Goal: Task Accomplishment & Management: Use online tool/utility

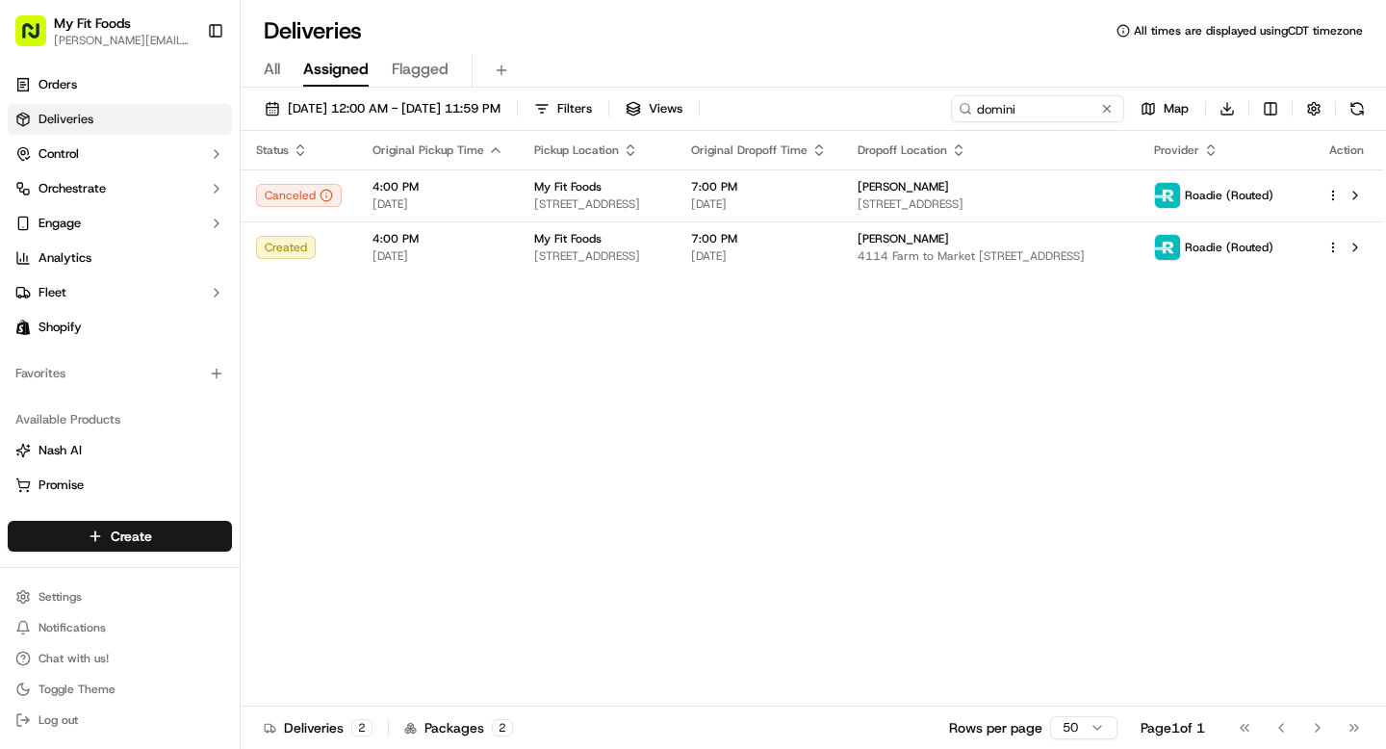
click at [1002, 92] on div "[DATE] 12:00 AM - [DATE] 11:59 PM Filters Views domini Map Download Status Orig…" at bounding box center [814, 420] width 1146 height 665
click at [998, 101] on input "domini" at bounding box center [1009, 108] width 231 height 27
type input "[PERSON_NAME]"
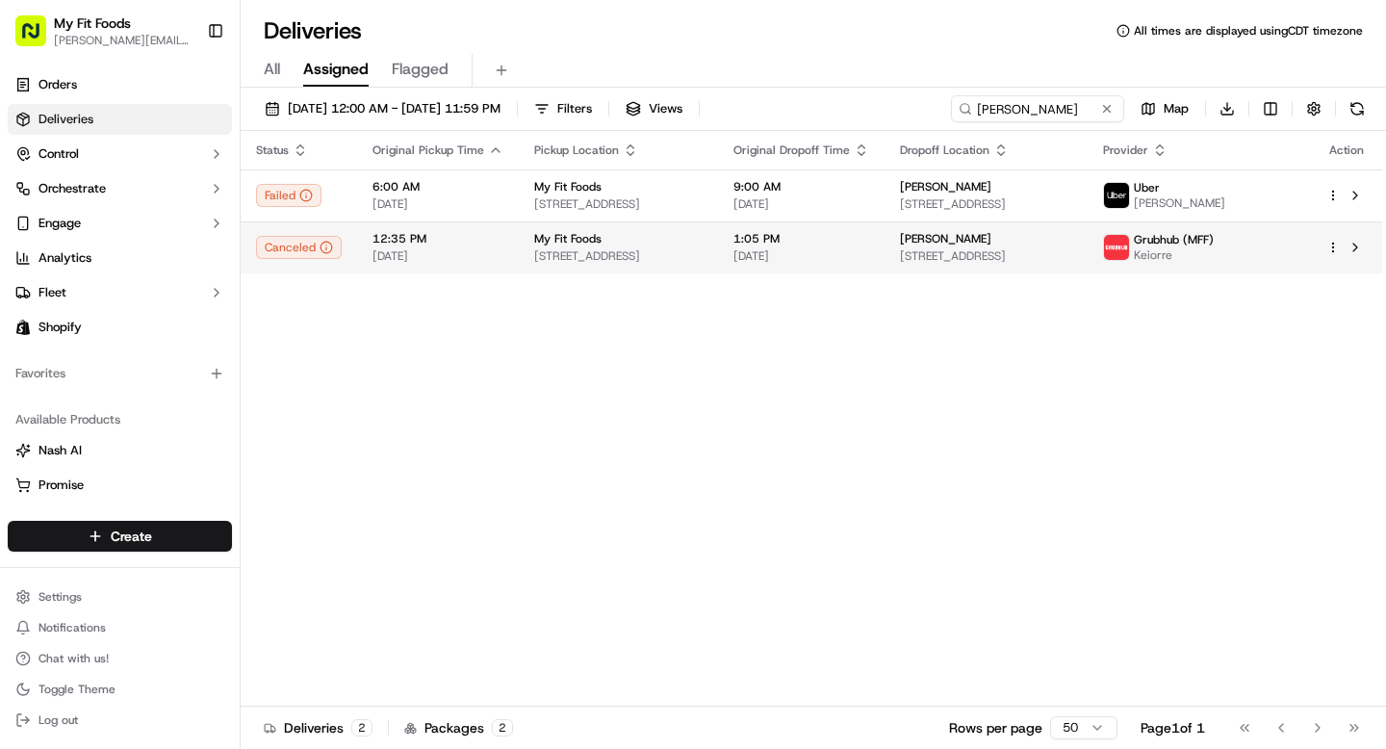
click at [1335, 247] on html "My Fit Foods [EMAIL_ADDRESS][DOMAIN_NAME] Toggle Sidebar Orders Deliveries Cont…" at bounding box center [693, 374] width 1386 height 749
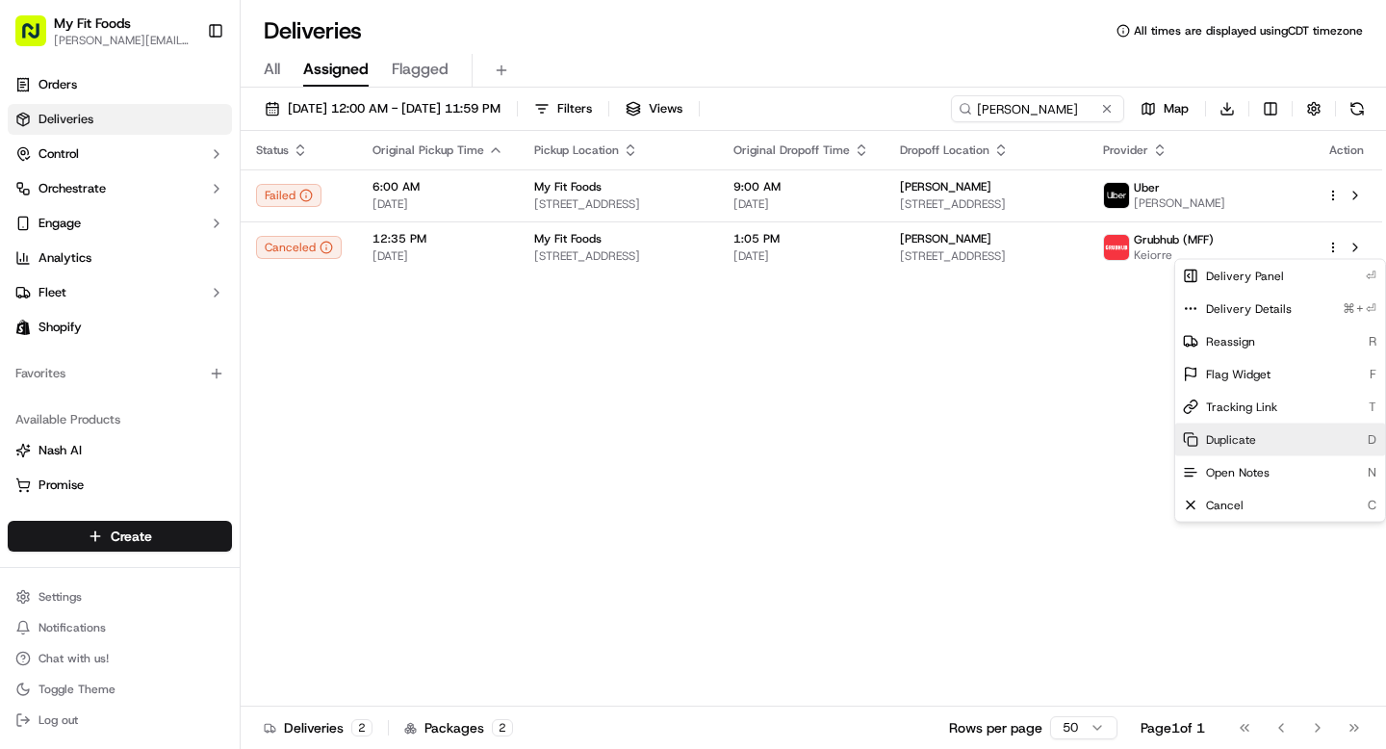
click at [1238, 443] on span "Duplicate" at bounding box center [1231, 439] width 50 height 15
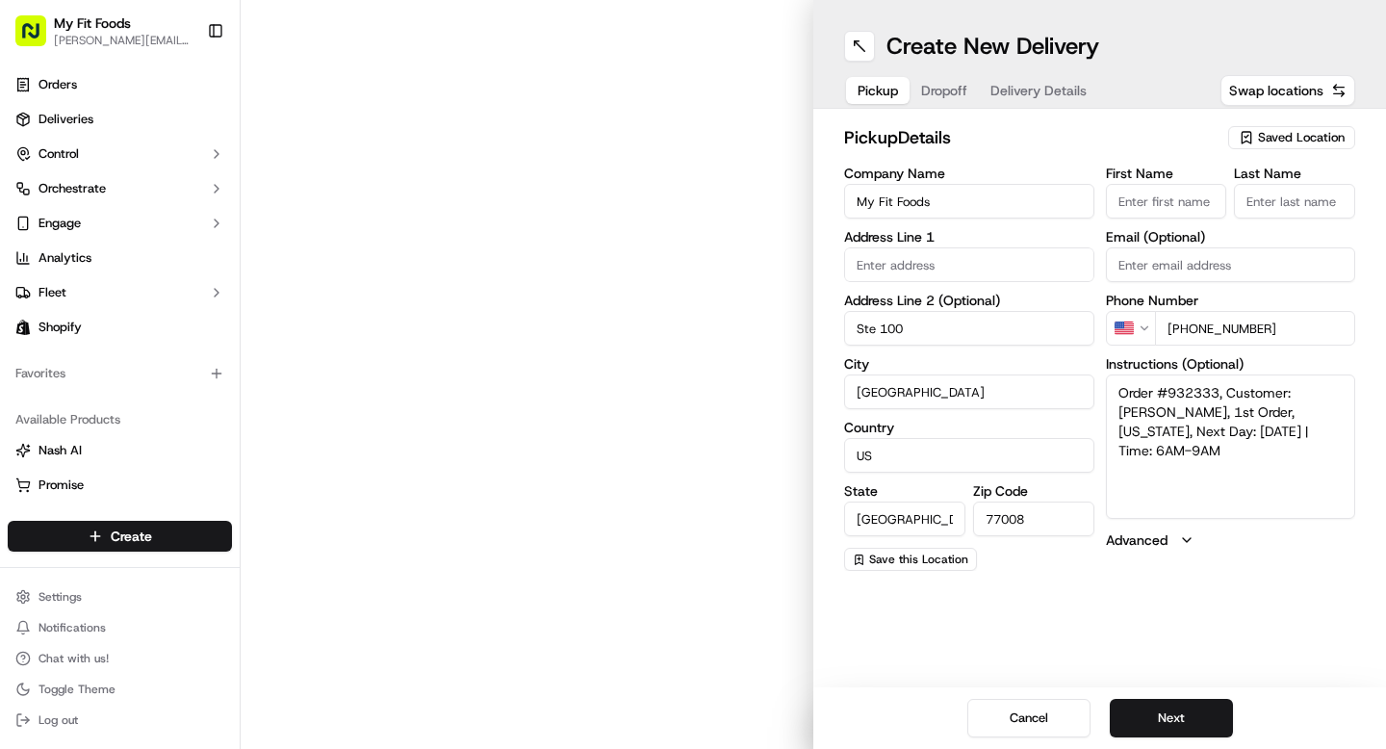
type input "[STREET_ADDRESS]"
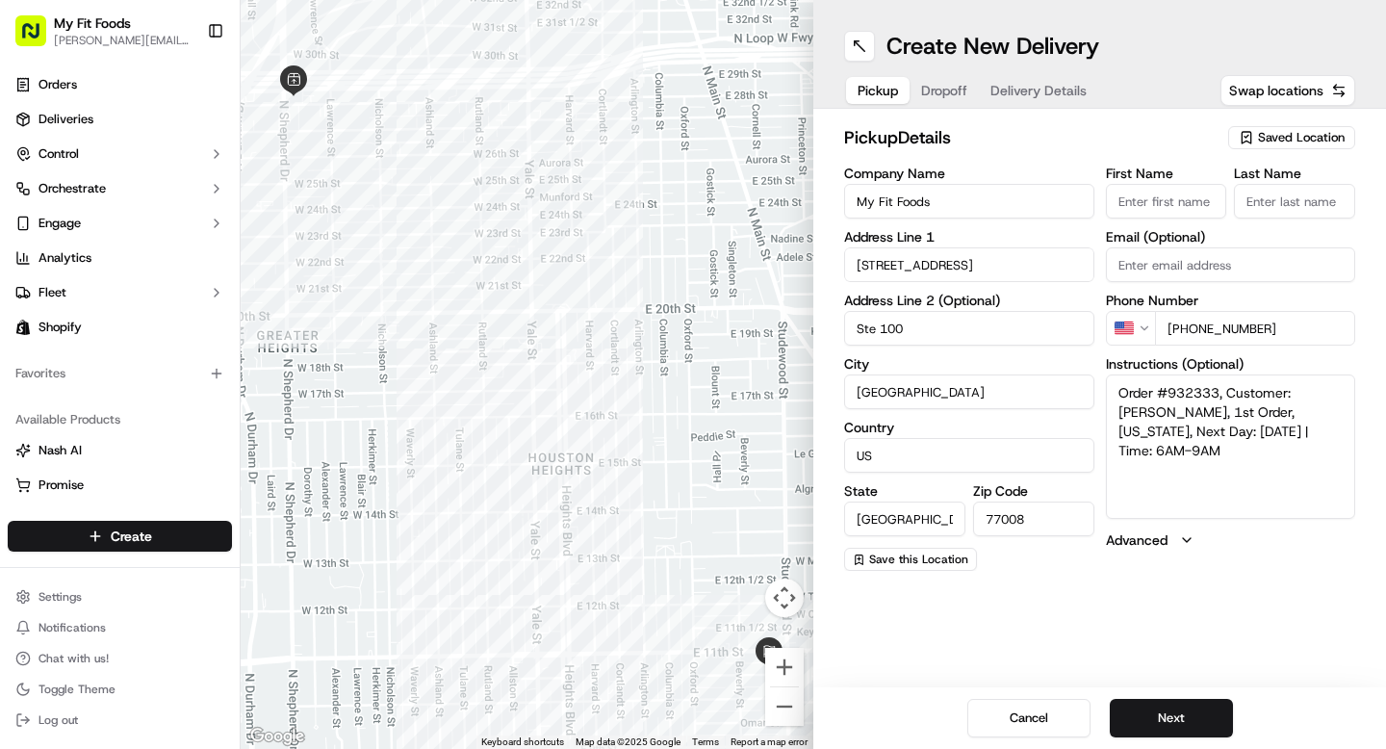
click at [998, 98] on span "Delivery Details" at bounding box center [1039, 90] width 96 height 19
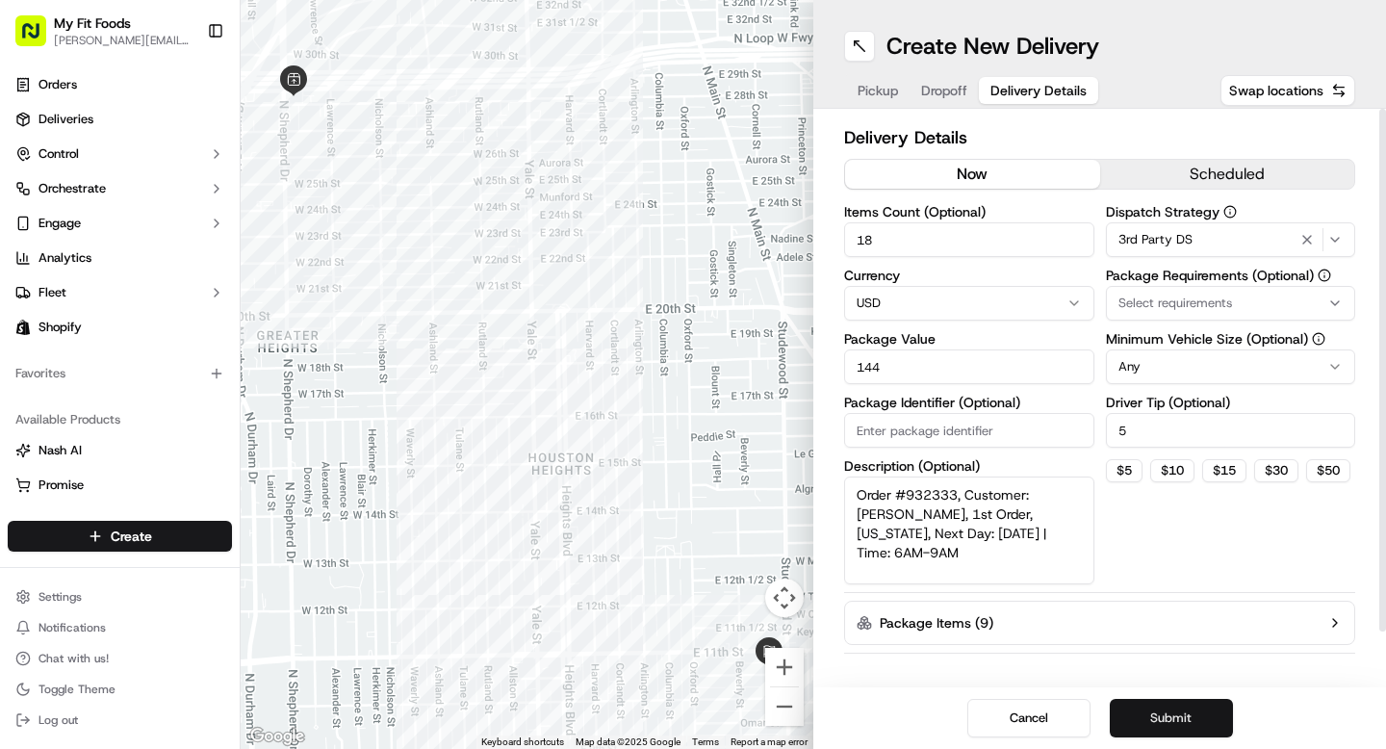
click at [1151, 713] on button "Submit" at bounding box center [1171, 718] width 123 height 39
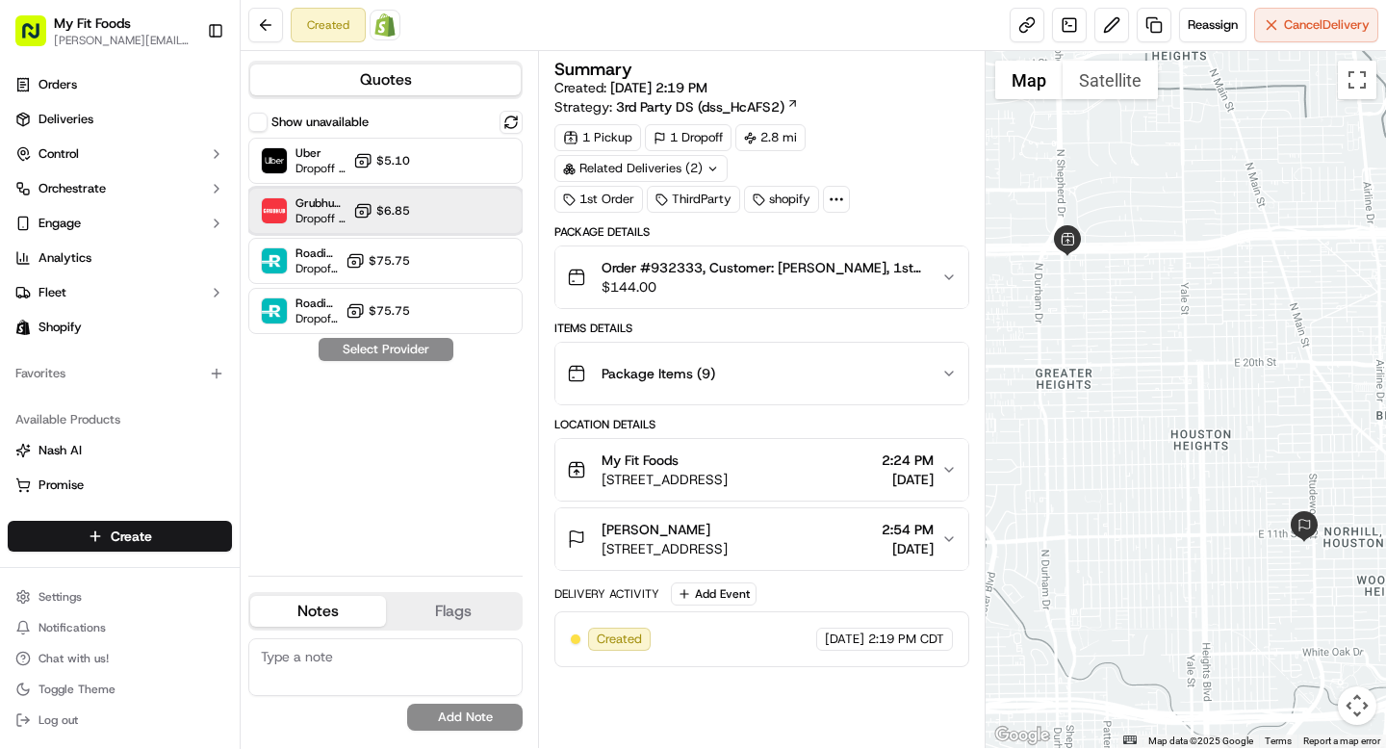
click at [431, 209] on div "Grubhub (MFF) Dropoff ETA 28 minutes $6.85" at bounding box center [385, 211] width 274 height 46
click at [393, 351] on button "Assign Provider" at bounding box center [386, 349] width 137 height 23
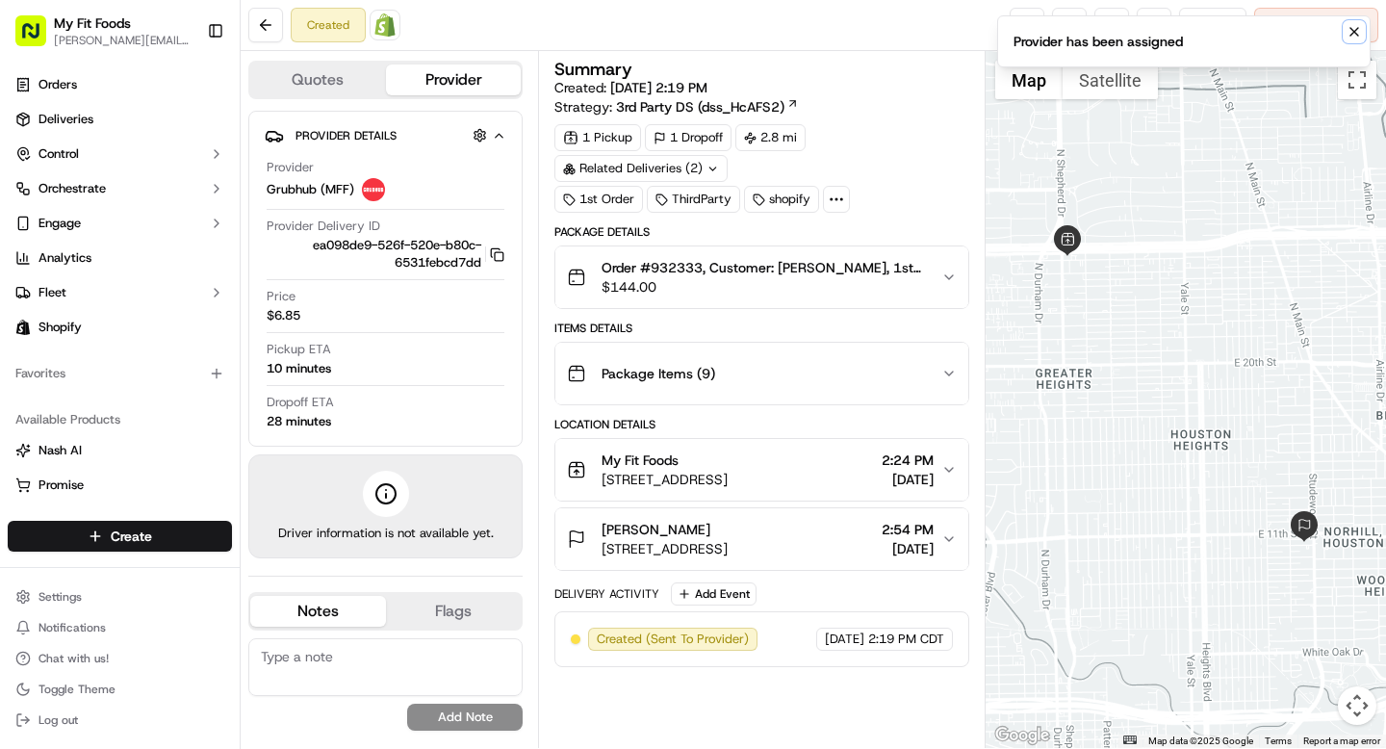
click at [1362, 33] on button "Notifications (F8)" at bounding box center [1354, 31] width 23 height 23
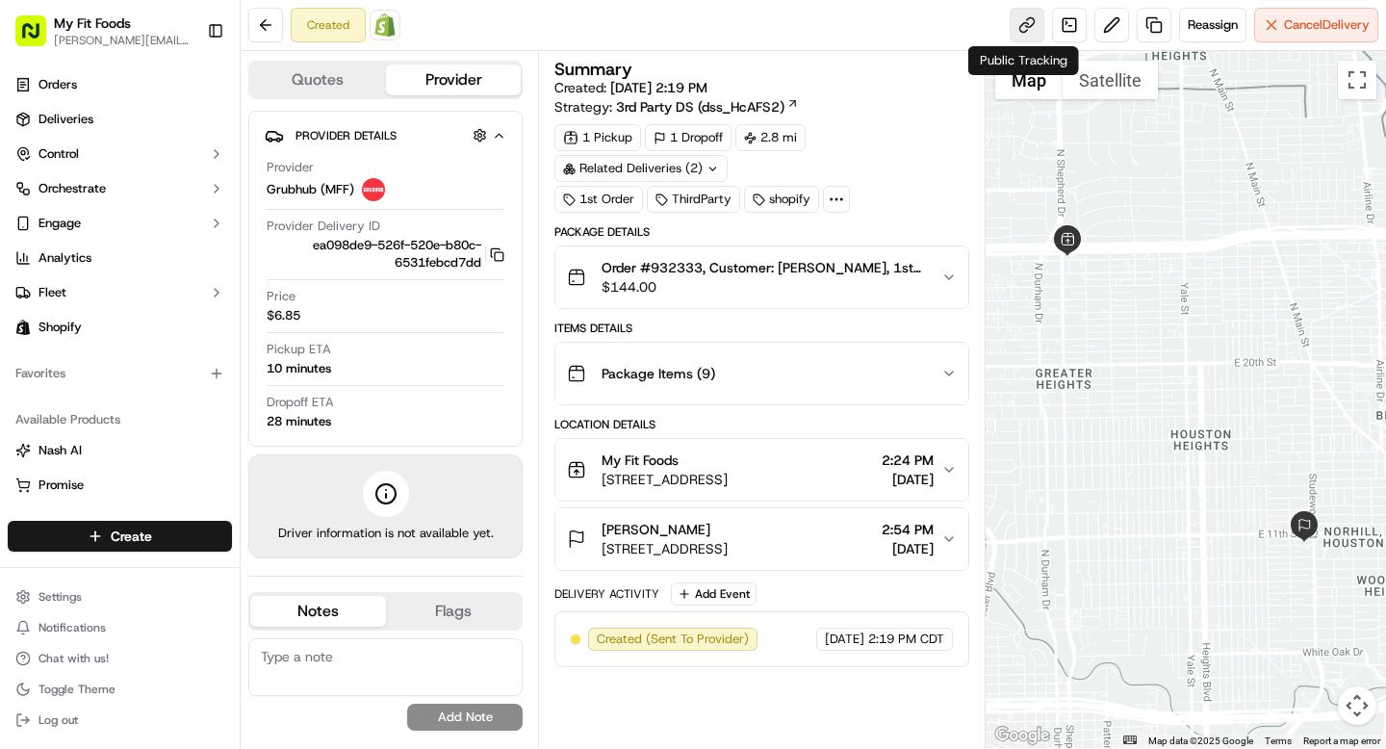
click at [1023, 28] on link at bounding box center [1027, 25] width 35 height 35
click at [505, 141] on icon "button" at bounding box center [499, 135] width 14 height 15
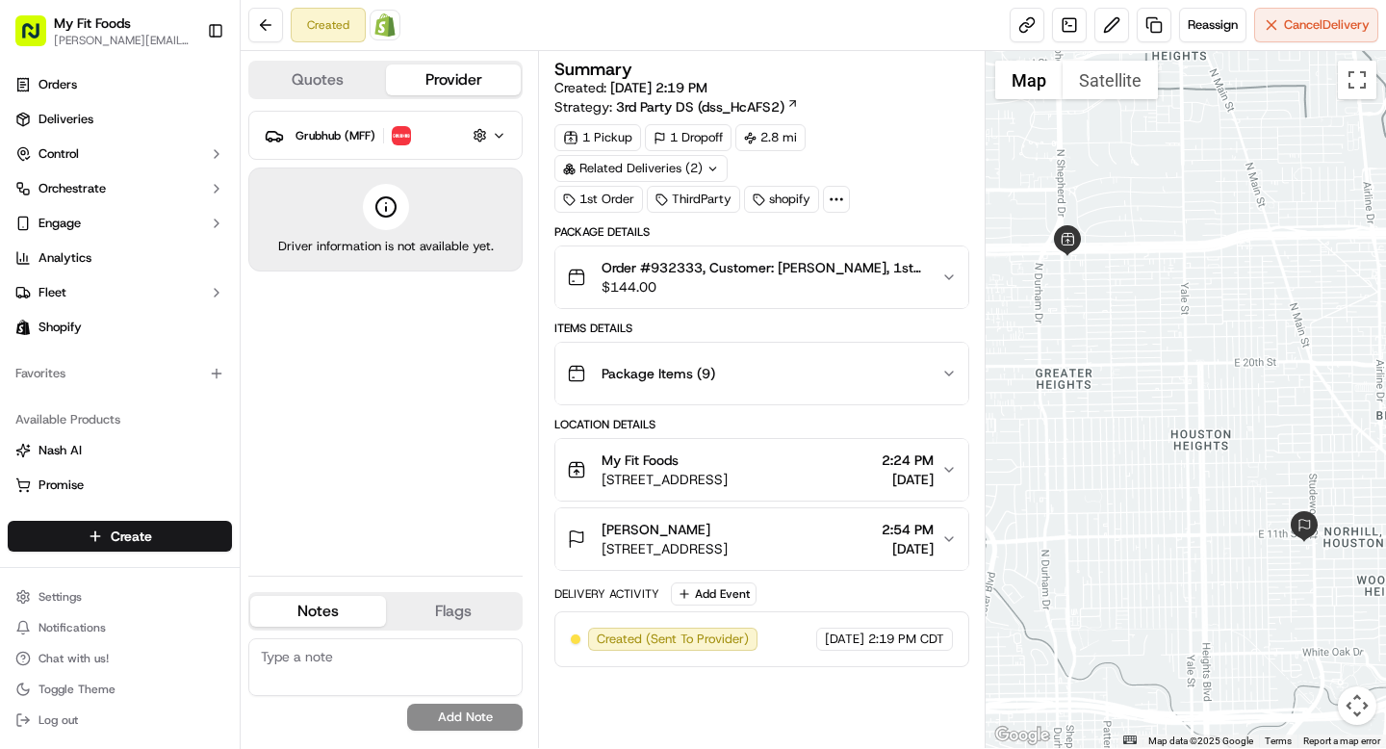
click at [505, 141] on icon "button" at bounding box center [499, 135] width 14 height 15
